Goal: Contribute content: Contribute content

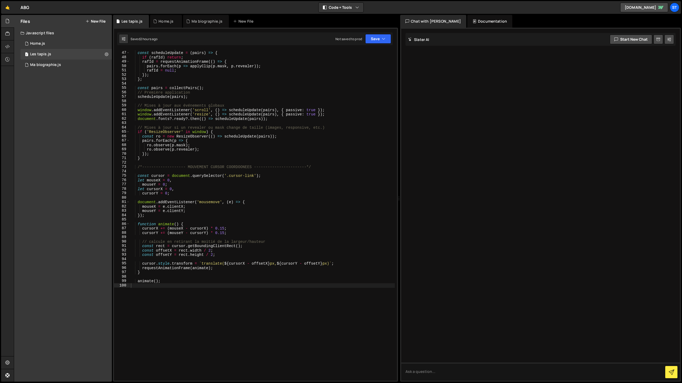
scroll to position [202, 0]
click at [184, 153] on div "let [PERSON_NAME] = null ; const scheduleUpdate = ( pairs ) => { if ( [PERSON_N…" at bounding box center [262, 216] width 265 height 340
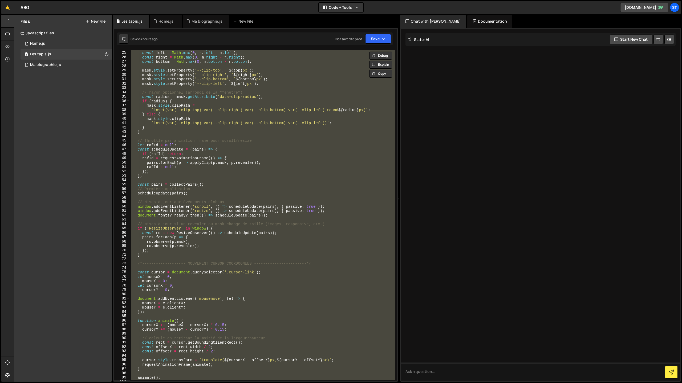
click at [198, 121] on div "const top = Math . max ( 0 , r . top - m . top ) ; const left = Math . max ( 0 …" at bounding box center [262, 215] width 265 height 331
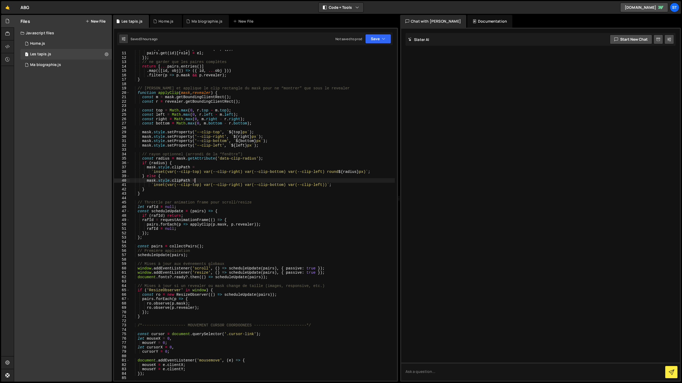
scroll to position [44, 0]
click at [157, 315] on div "pairs . get ( id ) [ role ] = el ; }) ; // ne garder que les paires complètes r…" at bounding box center [262, 220] width 265 height 340
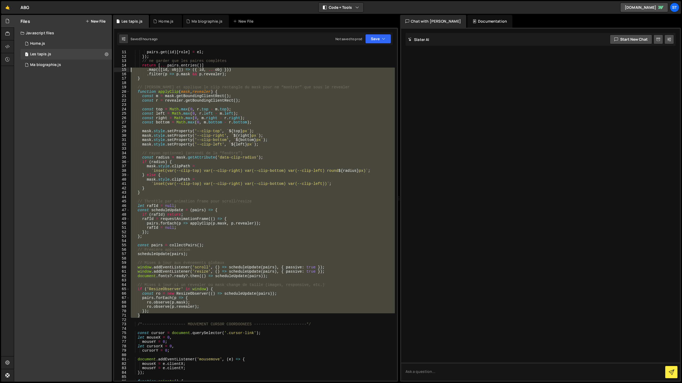
scroll to position [0, 0]
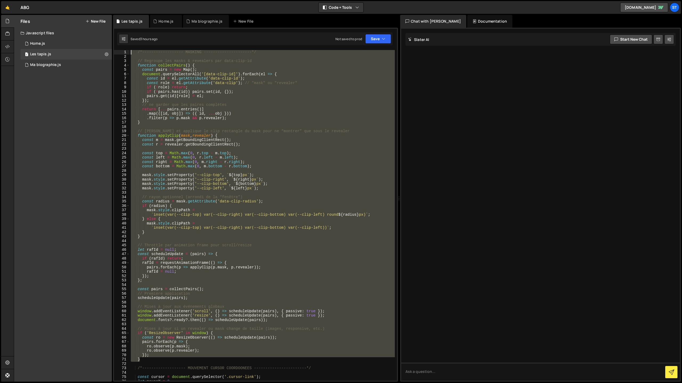
drag, startPoint x: 145, startPoint y: 315, endPoint x: 101, endPoint y: 17, distance: 301.4
click at [101, 17] on div "Files New File Javascript files 1 Home.js 0 1 Les tapis.js 0 1 Ma biographie.js…" at bounding box center [348, 198] width 668 height 367
type textarea "/*------------------ MASKING ---------------------*/"
click at [95, 20] on button "New File" at bounding box center [95, 21] width 20 height 4
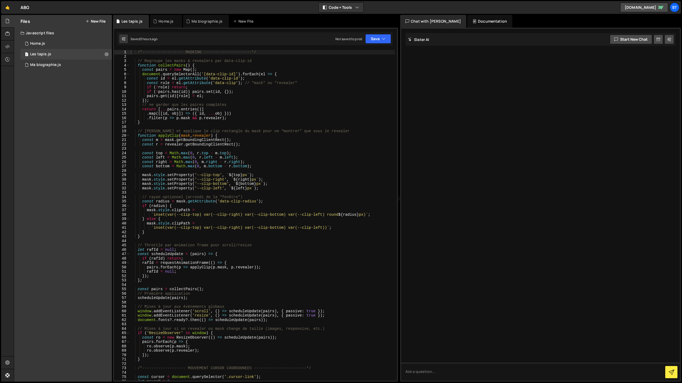
click at [97, 20] on button "New File" at bounding box center [95, 21] width 20 height 4
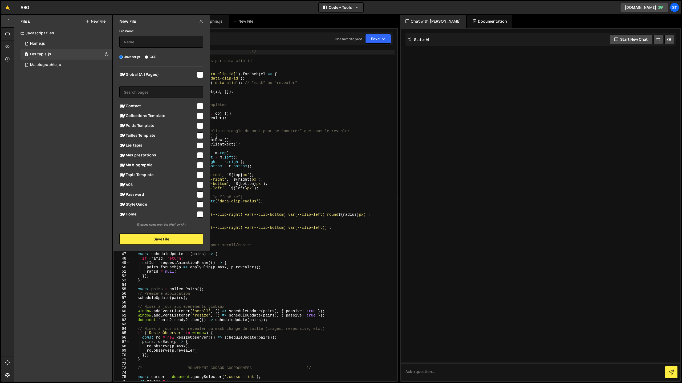
click at [199, 105] on input "checkbox" at bounding box center [200, 106] width 6 height 6
checkbox input "true"
click at [140, 45] on input "text" at bounding box center [161, 42] width 84 height 12
type input "Contact"
click at [151, 240] on button "Save File" at bounding box center [161, 239] width 84 height 11
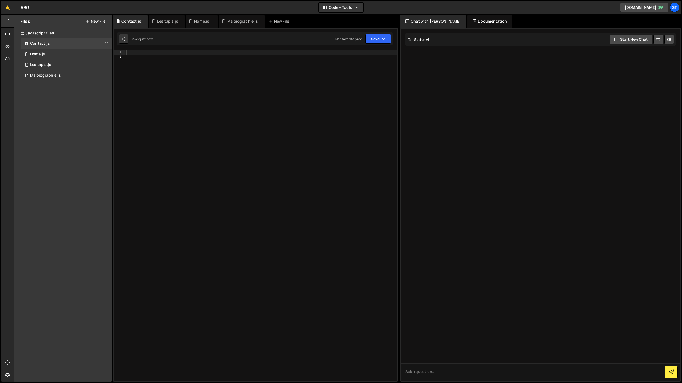
click at [150, 69] on div at bounding box center [261, 220] width 272 height 340
click at [142, 57] on div at bounding box center [261, 220] width 272 height 340
paste textarea "}"
type textarea "}"
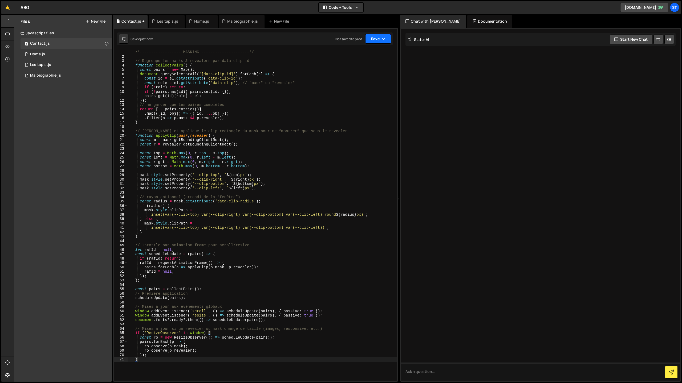
click at [386, 36] on button "Save" at bounding box center [378, 39] width 26 height 10
click at [367, 50] on div "Save to Staging S" at bounding box center [359, 51] width 55 height 5
